Goal: Transaction & Acquisition: Purchase product/service

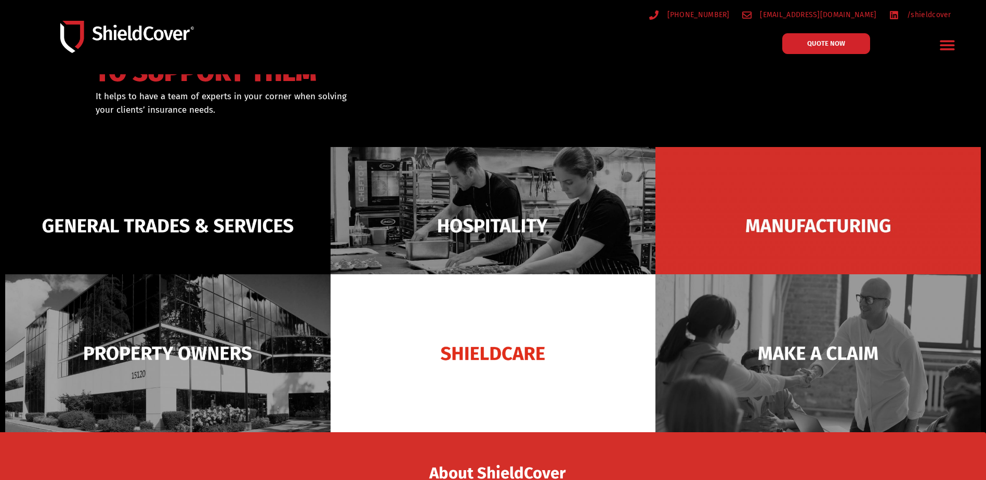
scroll to position [104, 0]
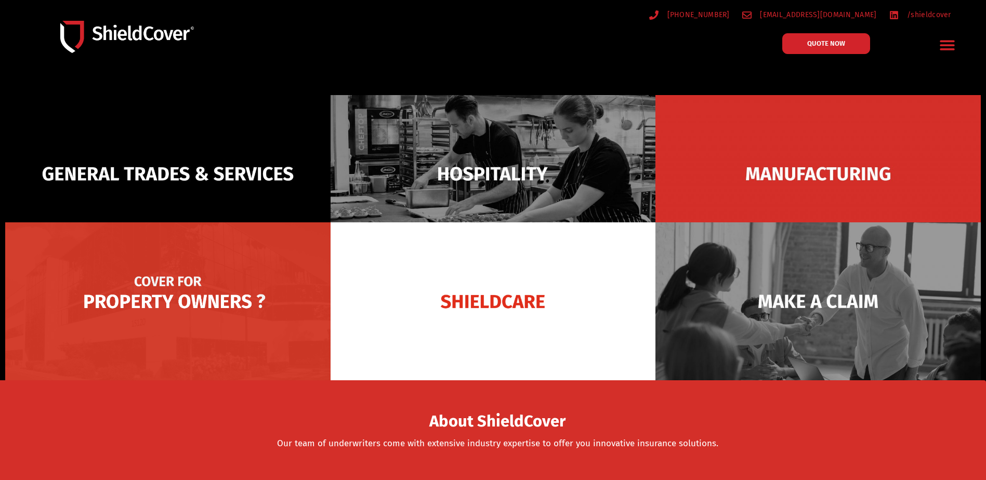
click at [245, 316] on img at bounding box center [167, 301] width 325 height 158
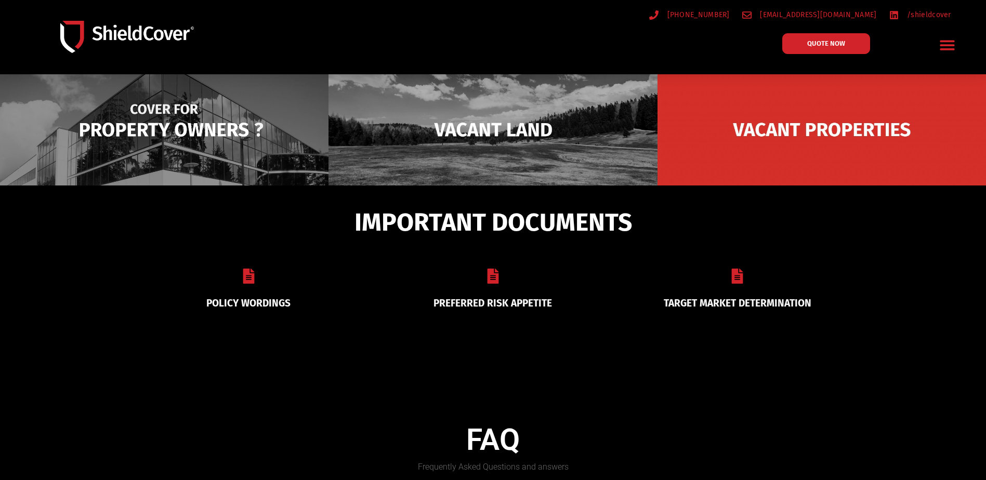
scroll to position [156, 0]
click at [134, 141] on img at bounding box center [164, 129] width 329 height 160
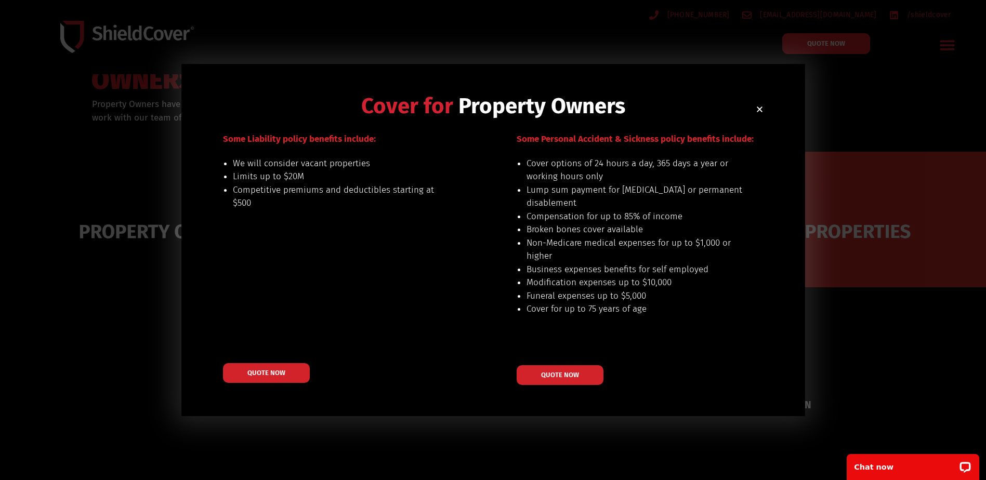
scroll to position [52, 0]
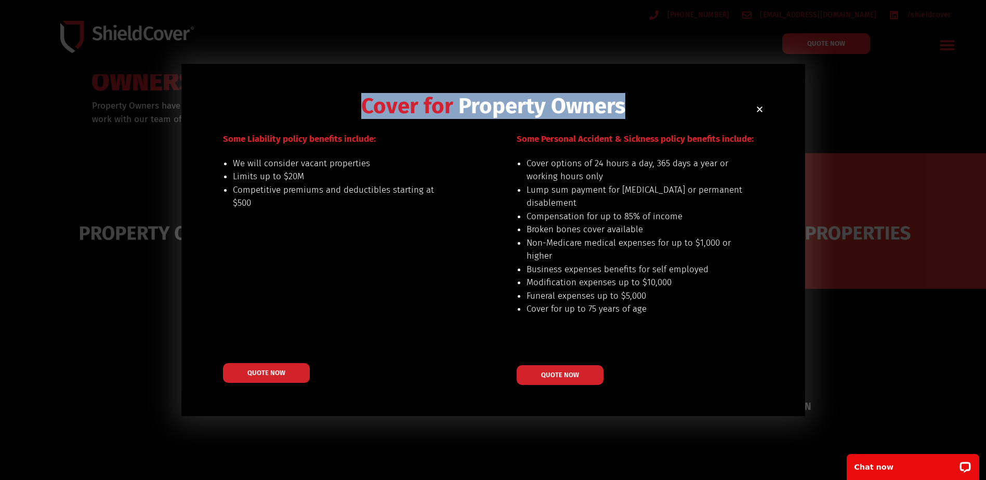
click at [760, 113] on div "Cover for Property Owners Our preferred risks include: buildings up to $20M val…" at bounding box center [493, 240] width 624 height 353
drag, startPoint x: 760, startPoint y: 113, endPoint x: 760, endPoint y: 107, distance: 5.7
click at [760, 107] on icon "Close" at bounding box center [760, 110] width 8 height 8
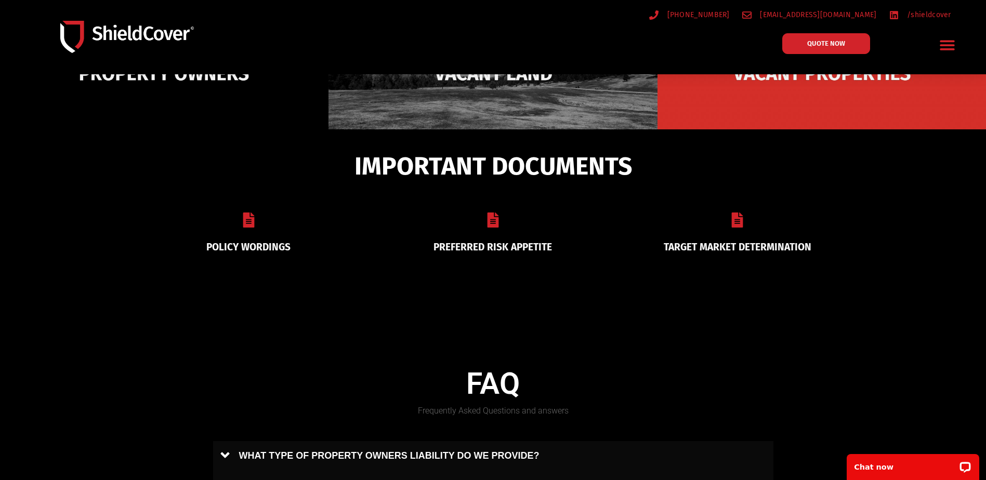
scroll to position [208, 0]
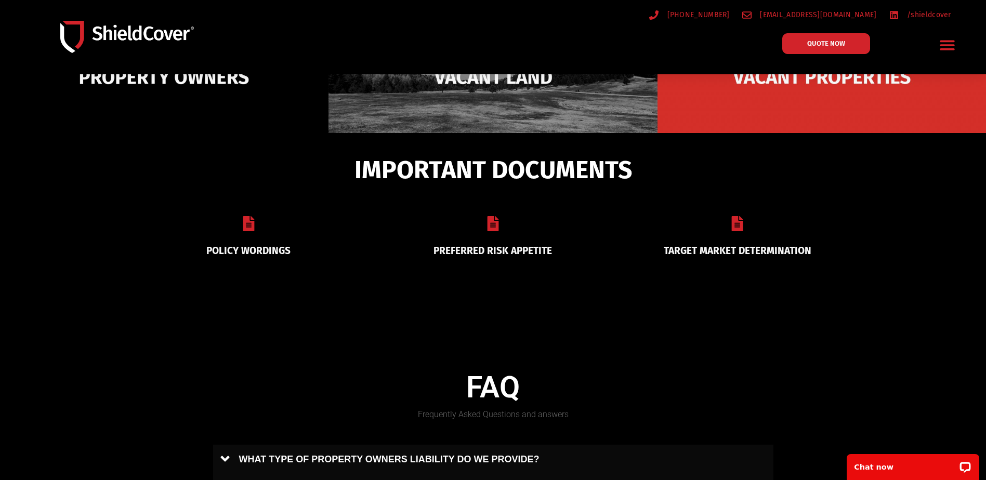
click at [500, 248] on link "PREFERRED RISK APPETITE" at bounding box center [492, 251] width 119 height 12
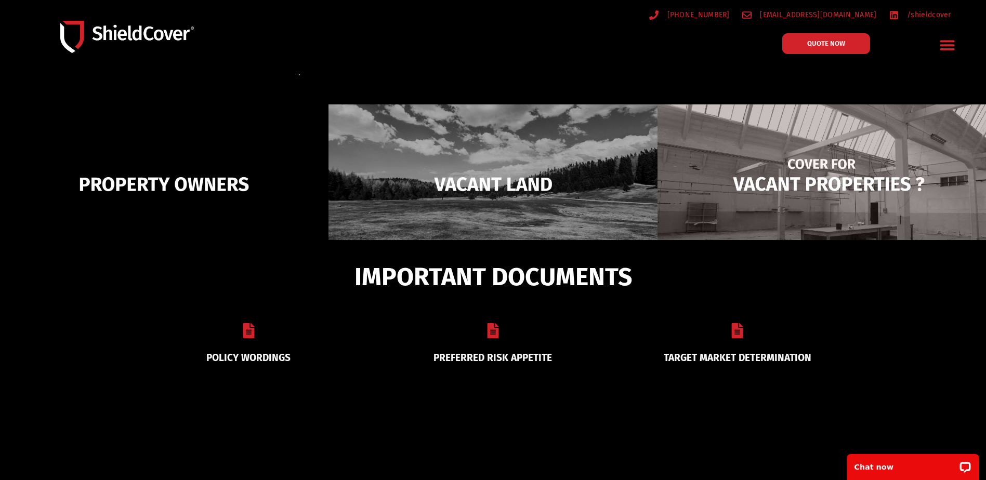
scroll to position [0, 0]
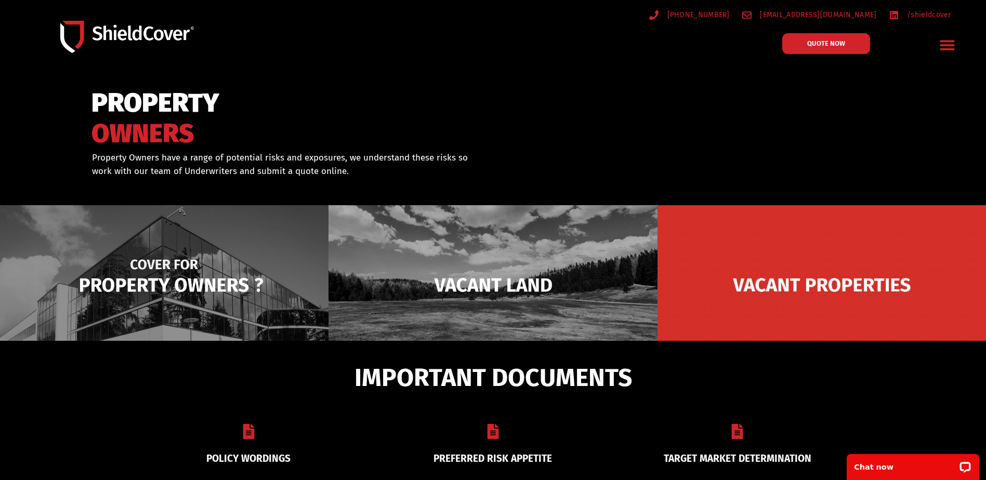
click at [164, 262] on img at bounding box center [164, 285] width 329 height 160
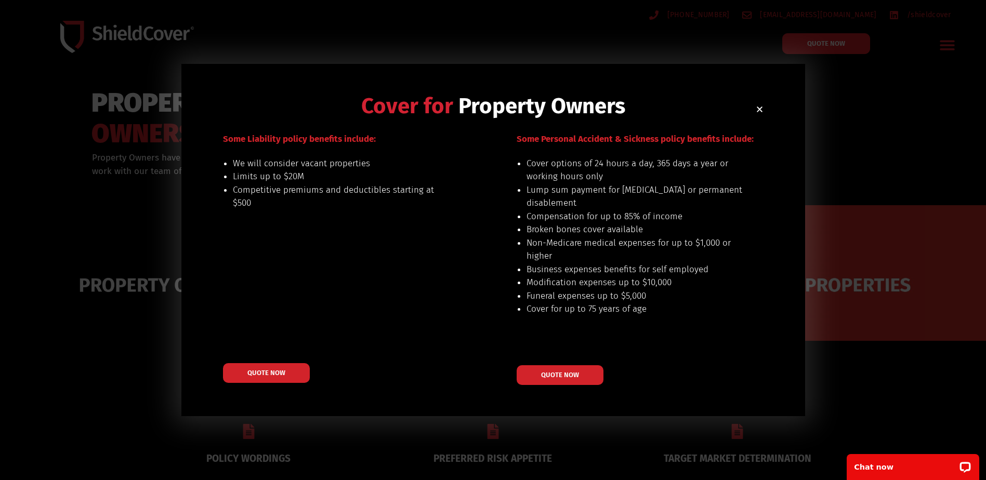
click at [761, 108] on use "Close" at bounding box center [760, 110] width 6 height 6
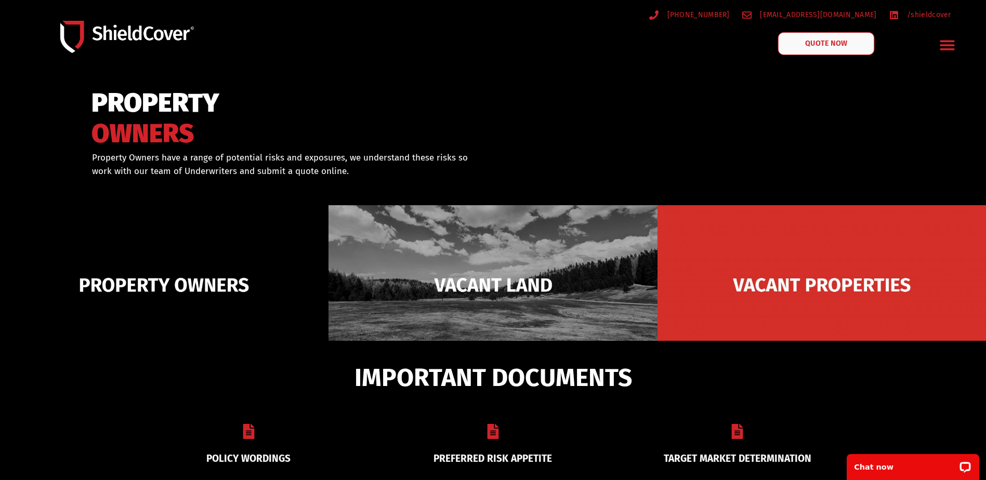
click at [817, 43] on span "QUOTE NOW" at bounding box center [827, 43] width 42 height 7
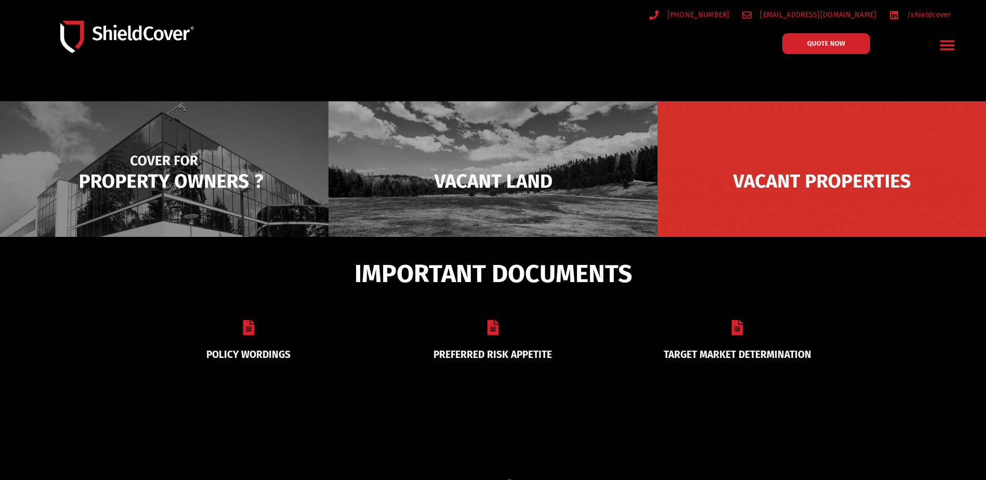
click at [203, 170] on img at bounding box center [164, 181] width 329 height 160
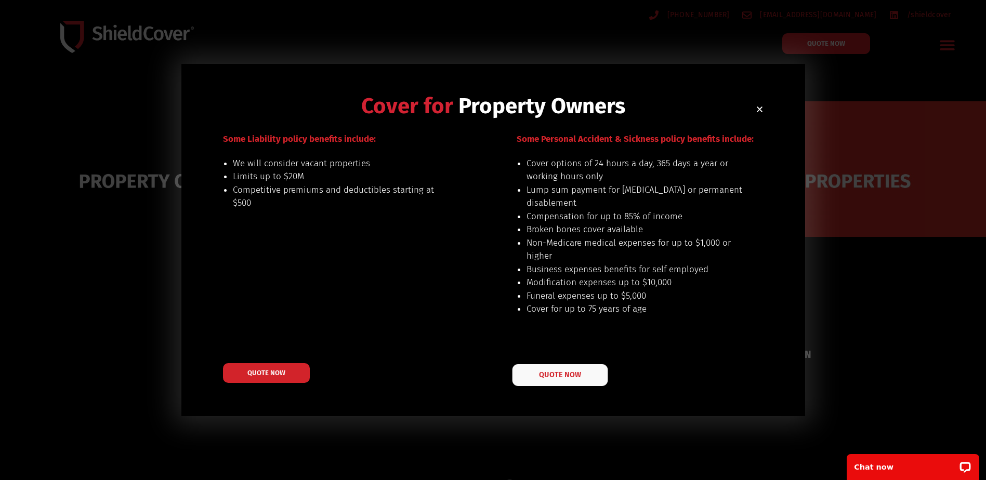
click at [544, 373] on span "QUOTE NOW" at bounding box center [560, 375] width 42 height 7
